Goal: Task Accomplishment & Management: Complete application form

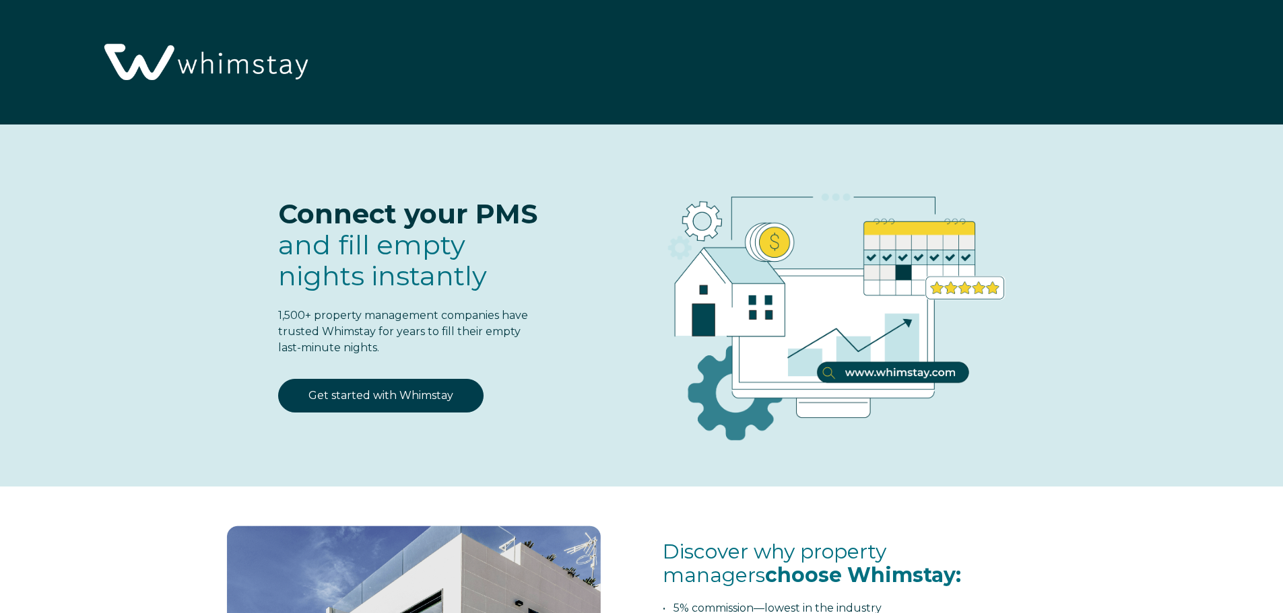
select select "US"
select select "Standard"
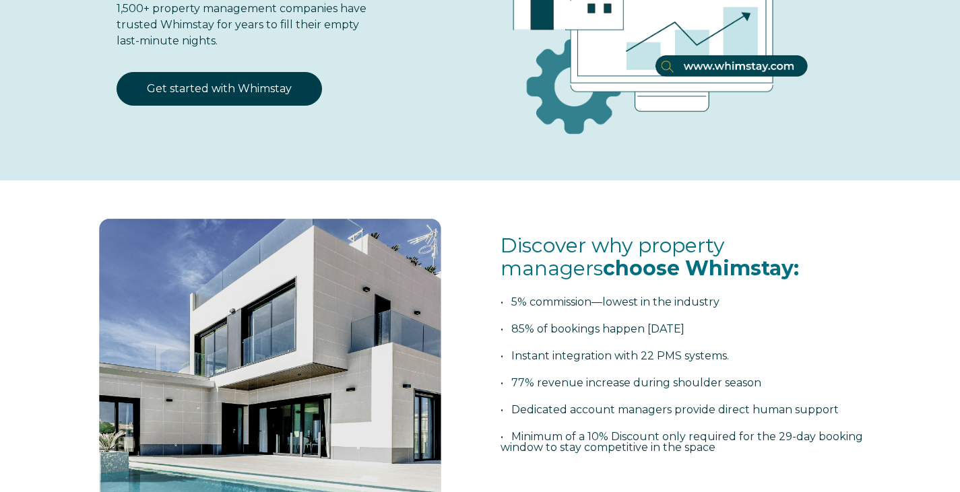
scroll to position [269, 0]
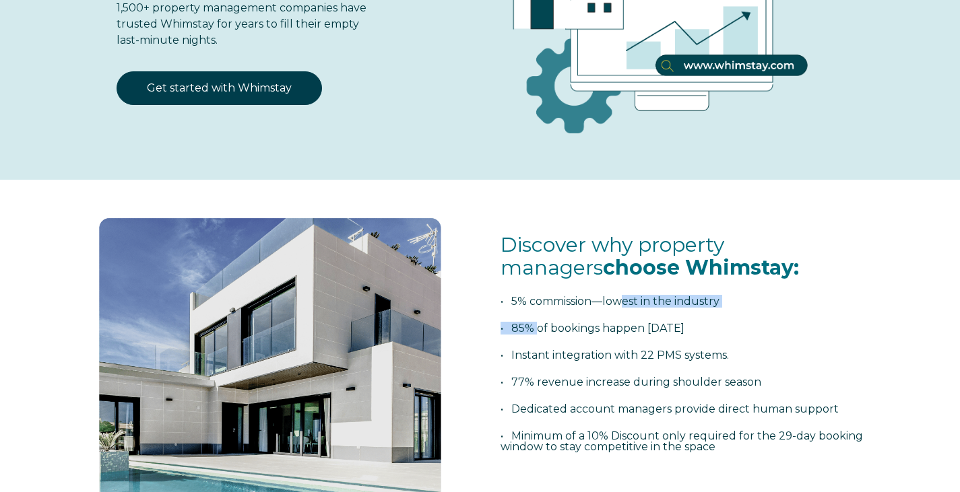
drag, startPoint x: 562, startPoint y: 325, endPoint x: 640, endPoint y: 317, distance: 77.9
click at [635, 316] on span "Discover why property managers choose Whimstay: • 5% commission—lowest in the i…" at bounding box center [682, 357] width 365 height 246
click at [640, 319] on span "Discover why property managers choose Whimstay: • 5% commission—lowest in the i…" at bounding box center [682, 357] width 365 height 246
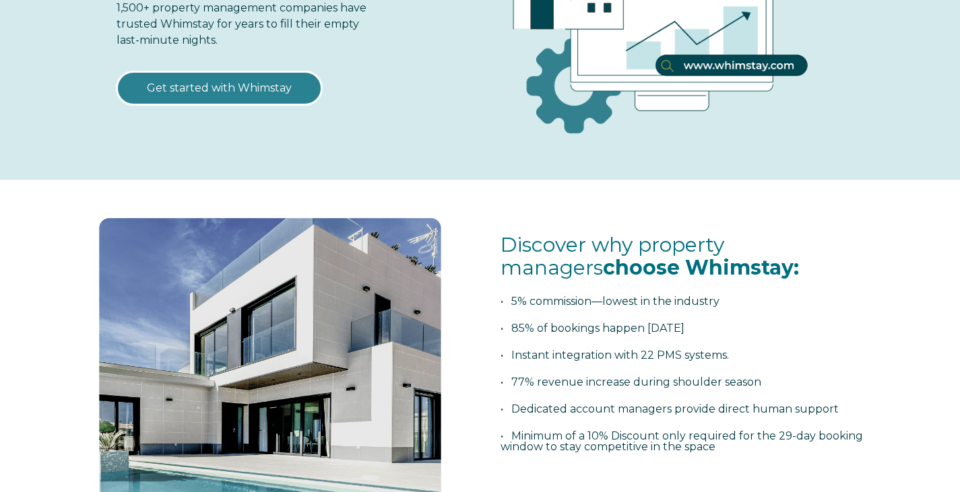
click at [275, 88] on link "Get started with Whimstay" at bounding box center [218, 88] width 205 height 34
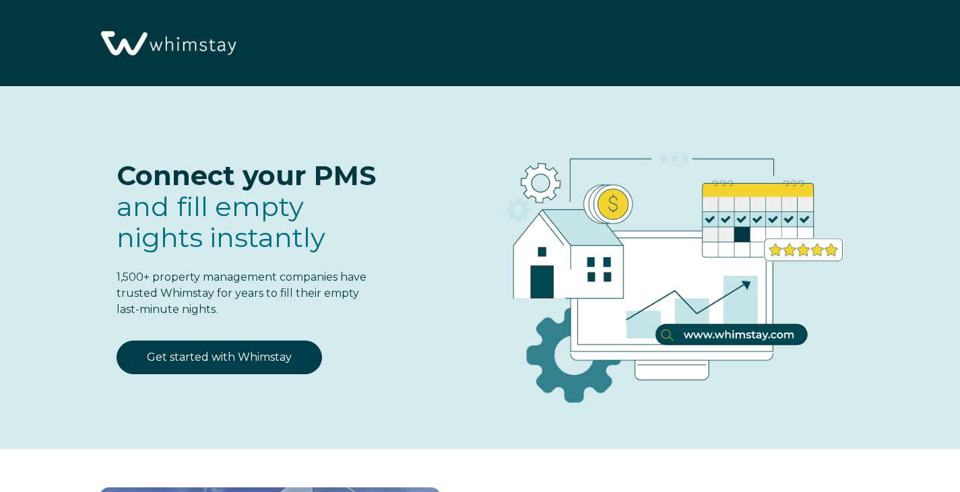
select select "US"
select select "Standard"
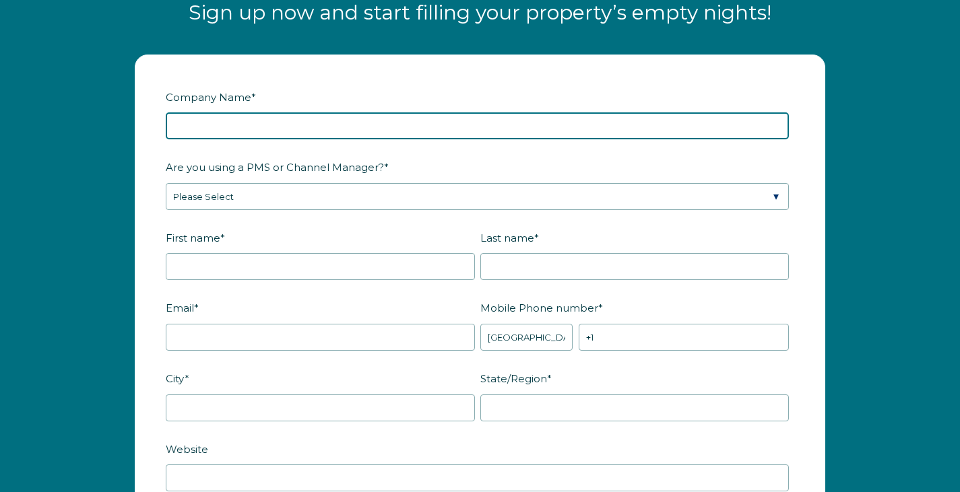
click at [291, 112] on input "Company Name *" at bounding box center [477, 125] width 623 height 27
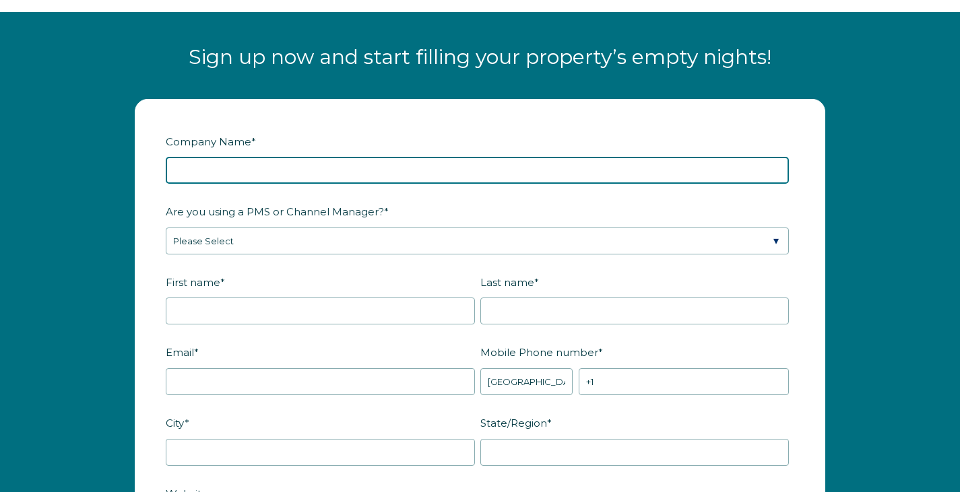
scroll to position [1558, 0]
